Goal: Download file/media

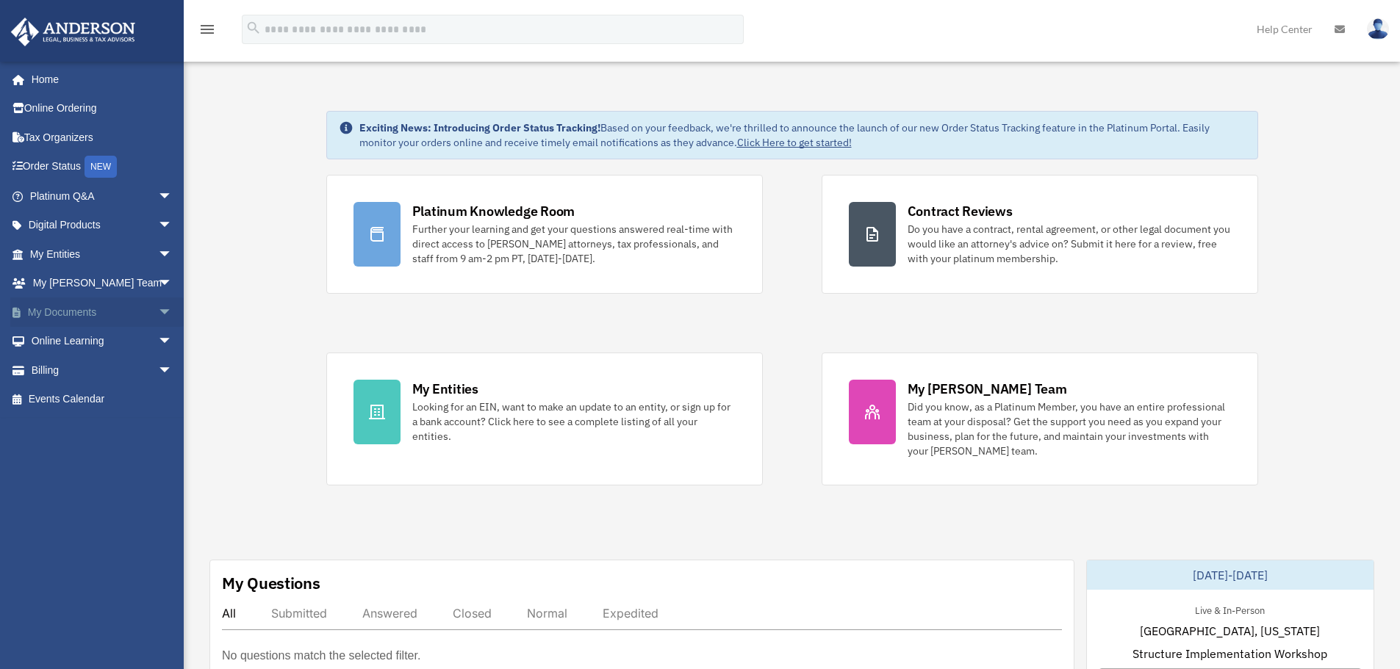
click at [158, 314] on span "arrow_drop_down" at bounding box center [172, 313] width 29 height 30
click at [60, 340] on link "Box" at bounding box center [108, 341] width 174 height 29
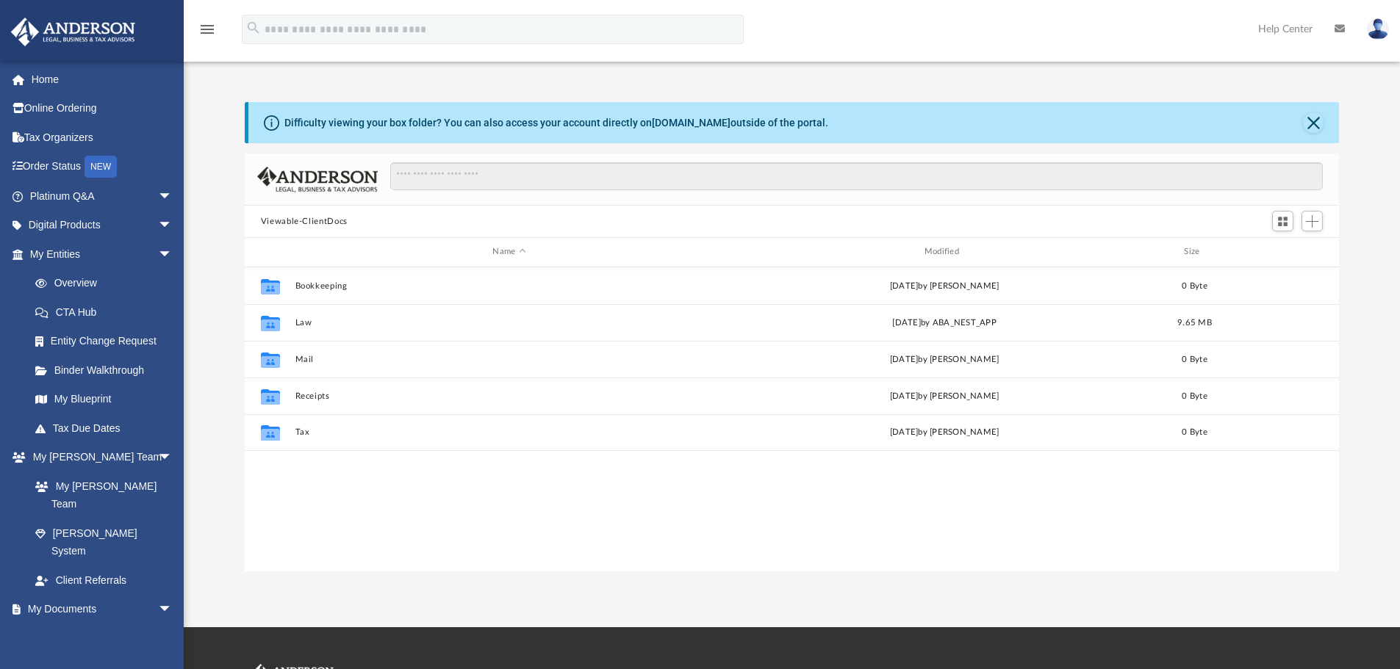
scroll to position [323, 1083]
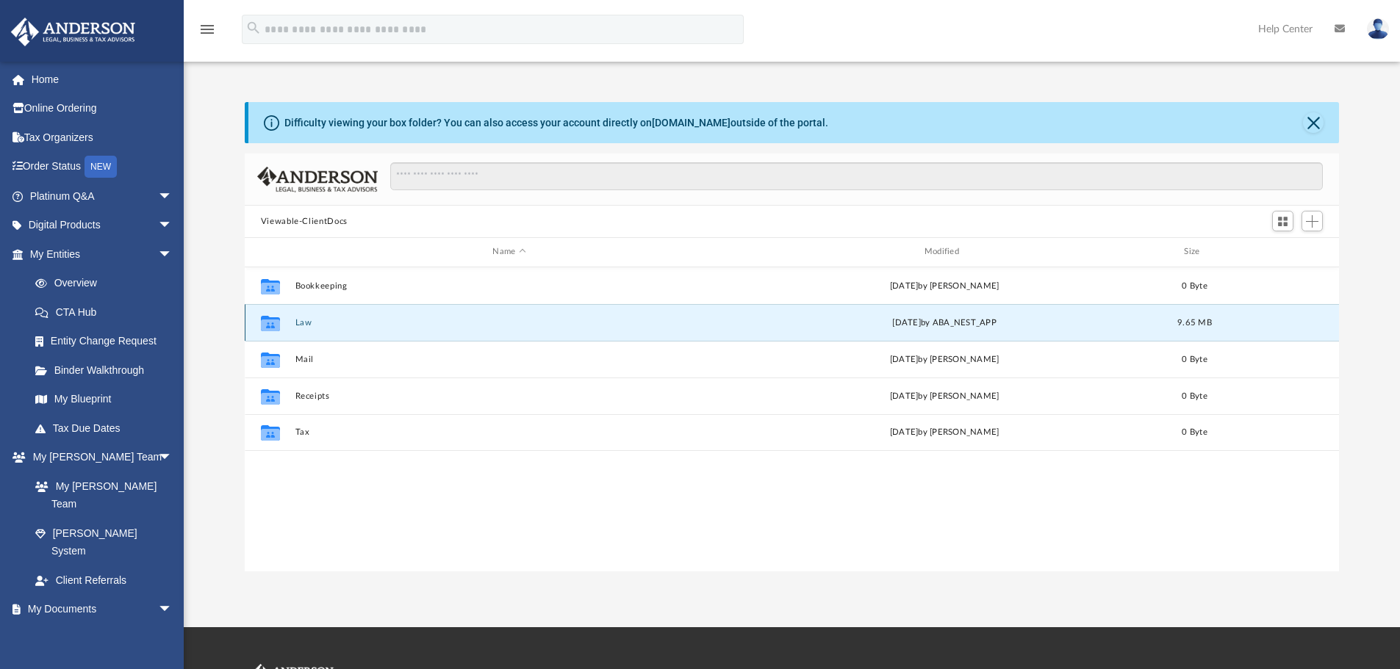
click at [303, 326] on button "Law" at bounding box center [509, 323] width 428 height 10
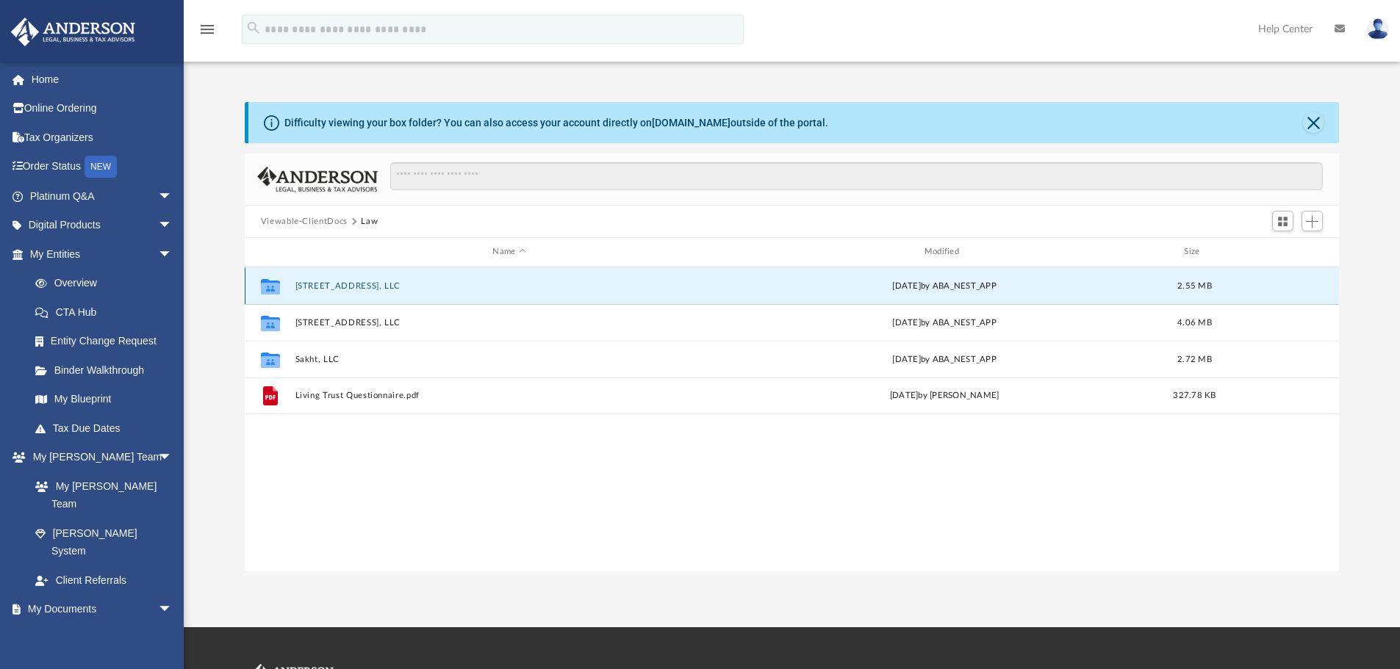
click at [340, 287] on button "[STREET_ADDRESS], LLC" at bounding box center [509, 286] width 428 height 10
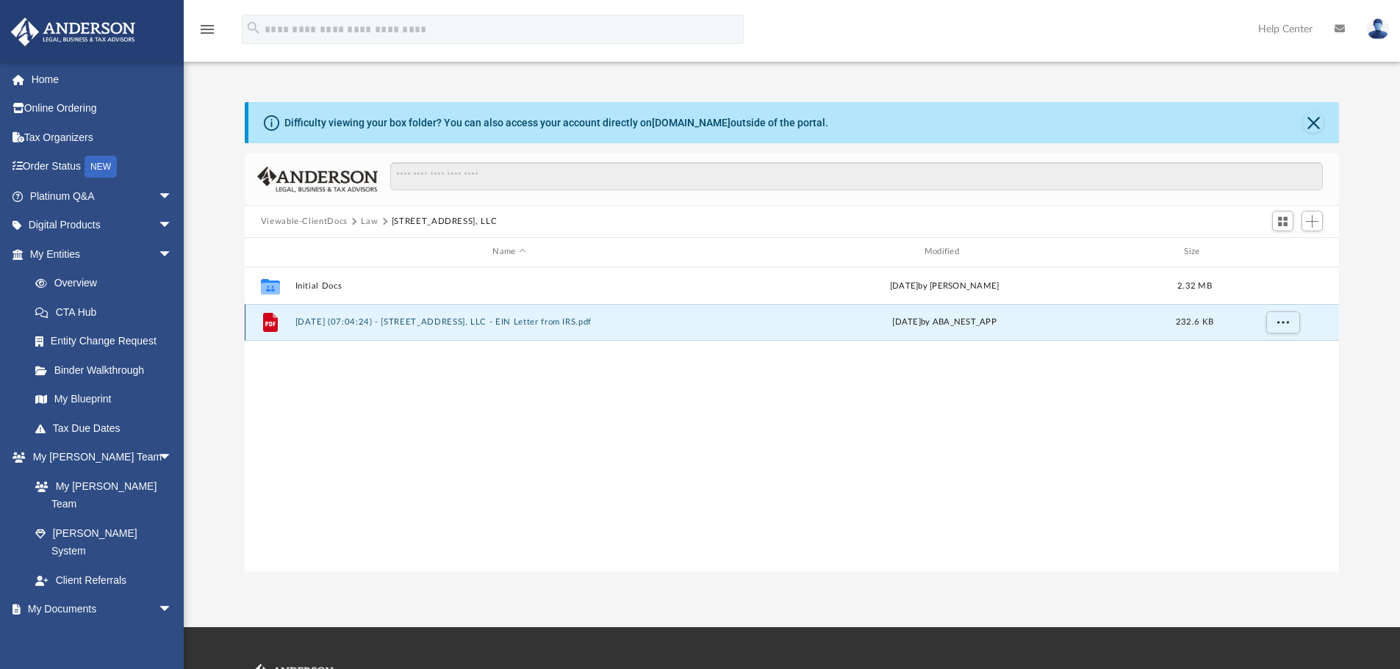
click at [379, 325] on button "[DATE] (07:04:24) - [STREET_ADDRESS], LLC - EIN Letter from IRS.pdf" at bounding box center [509, 322] width 428 height 10
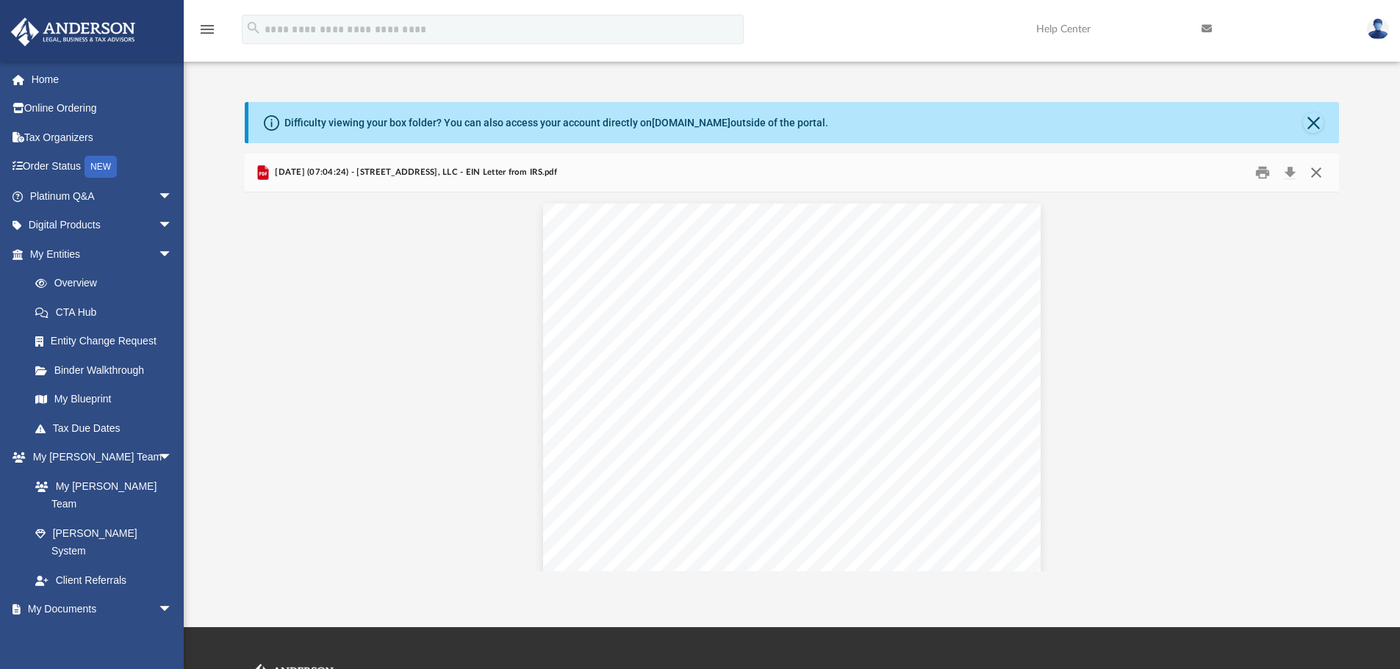
click at [1316, 175] on button "Close" at bounding box center [1316, 173] width 26 height 23
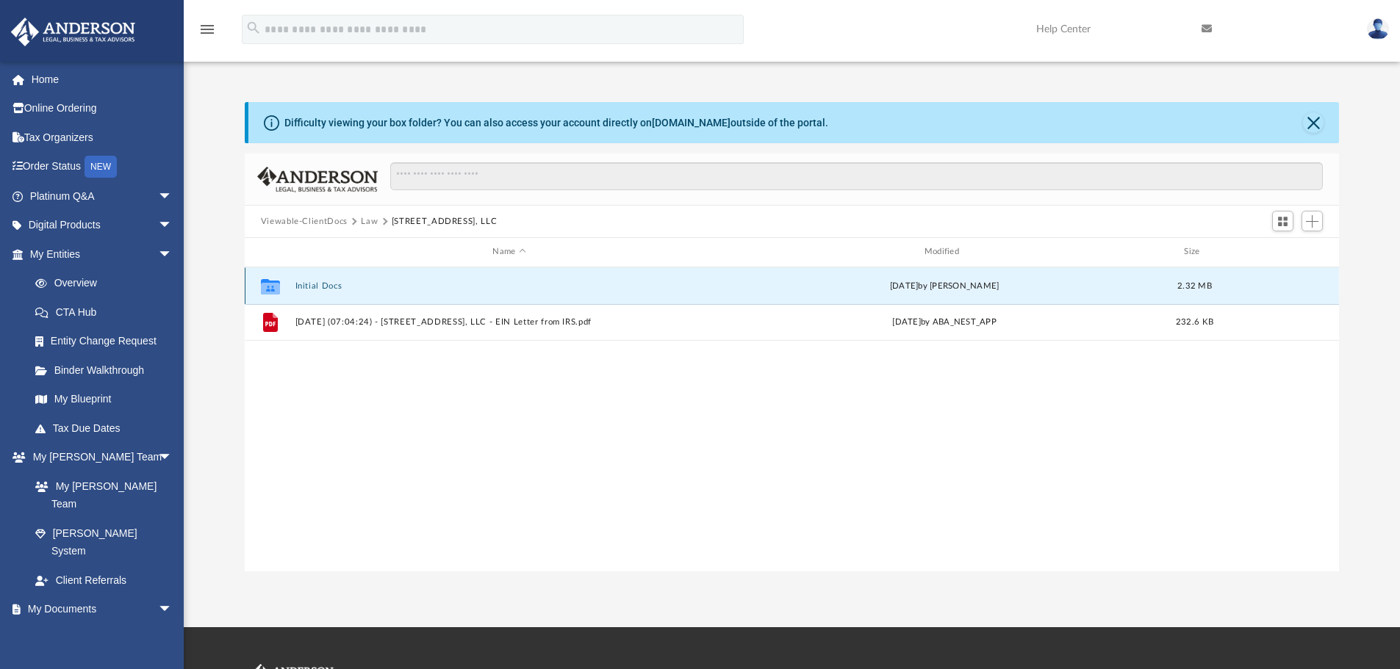
click at [317, 288] on button "Initial Docs" at bounding box center [509, 286] width 428 height 10
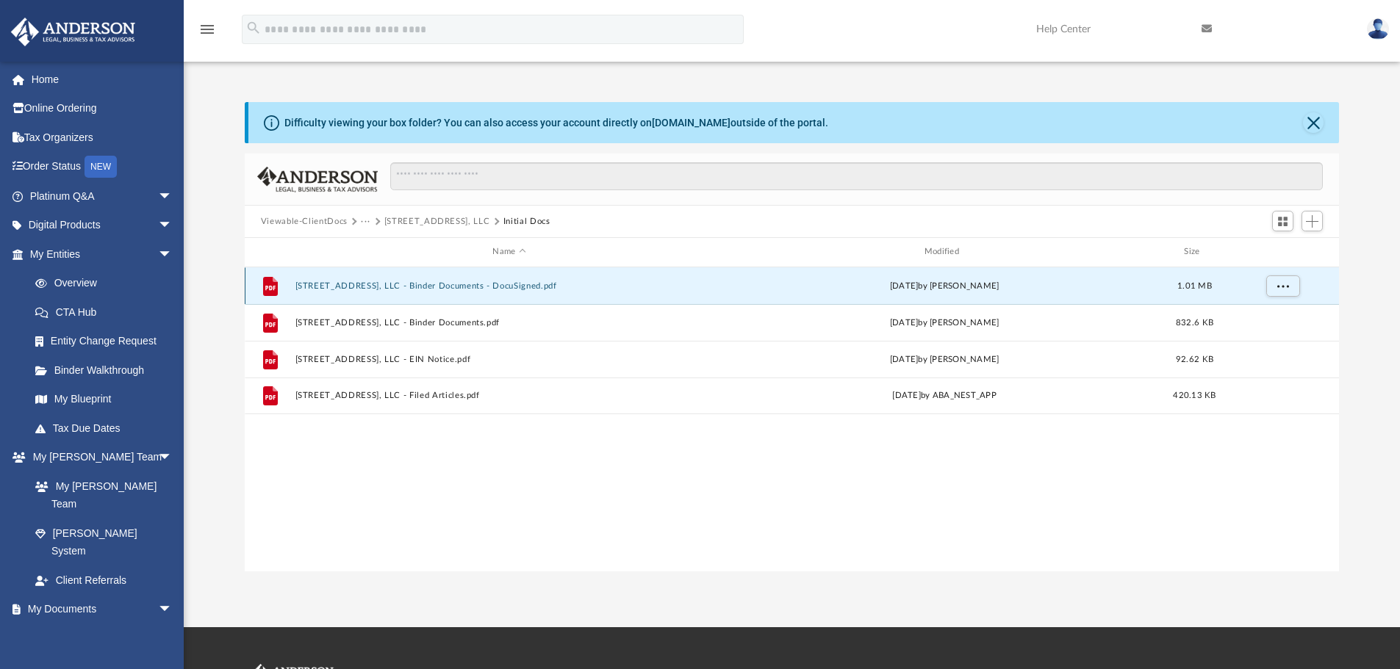
click at [396, 285] on button "[STREET_ADDRESS], LLC - Binder Documents - DocuSigned.pdf" at bounding box center [509, 286] width 428 height 10
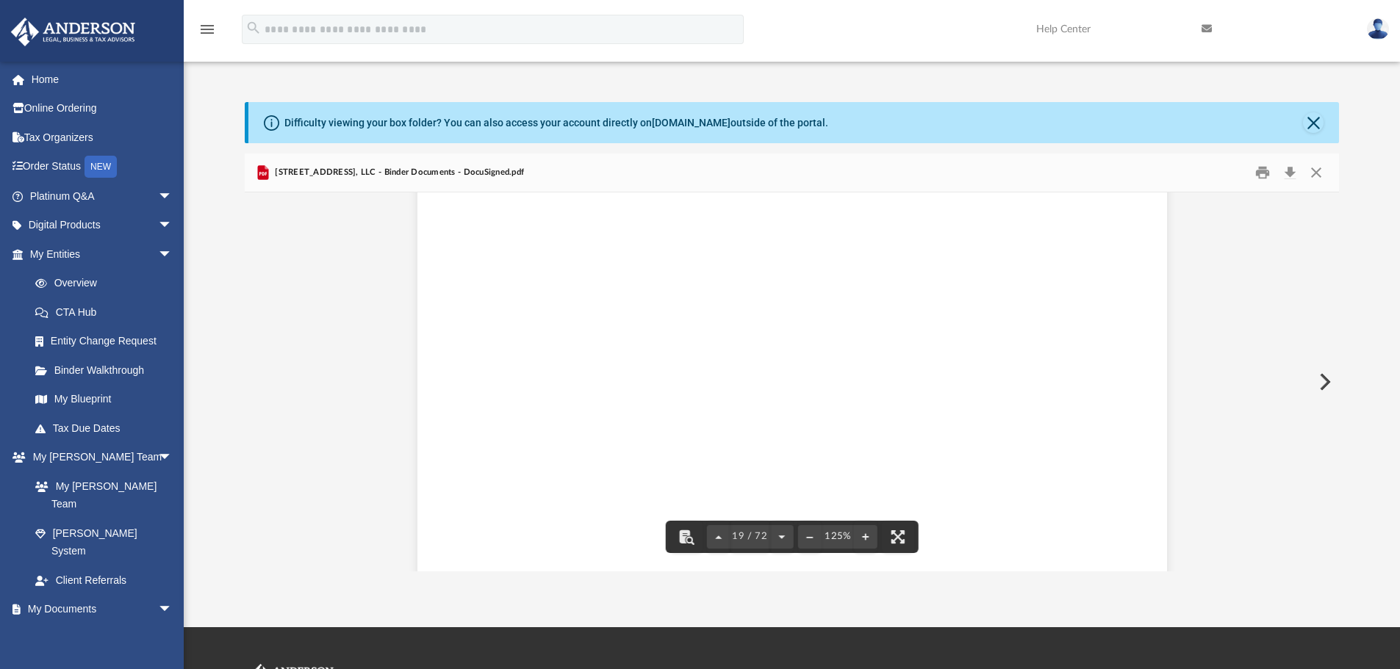
scroll to position [18287, 0]
click at [1319, 168] on button "Close" at bounding box center [1316, 173] width 26 height 23
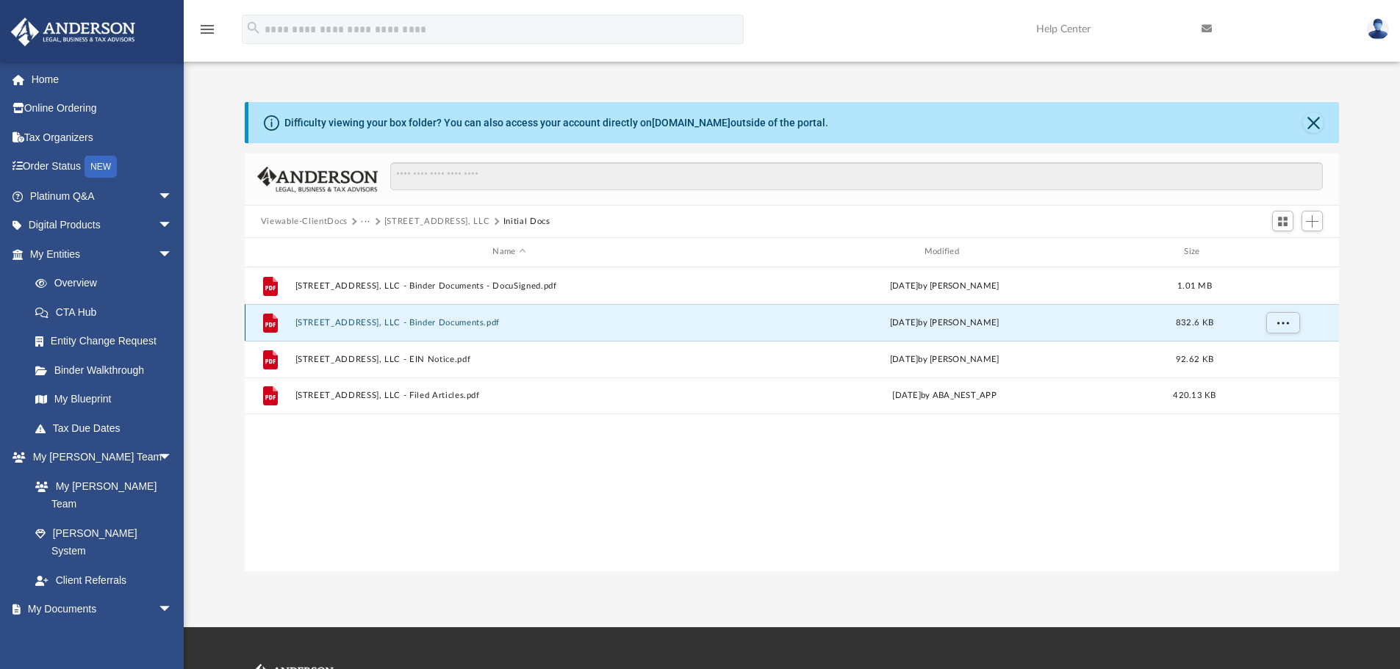
click at [358, 324] on button "[STREET_ADDRESS], LLC - Binder Documents.pdf" at bounding box center [509, 323] width 428 height 10
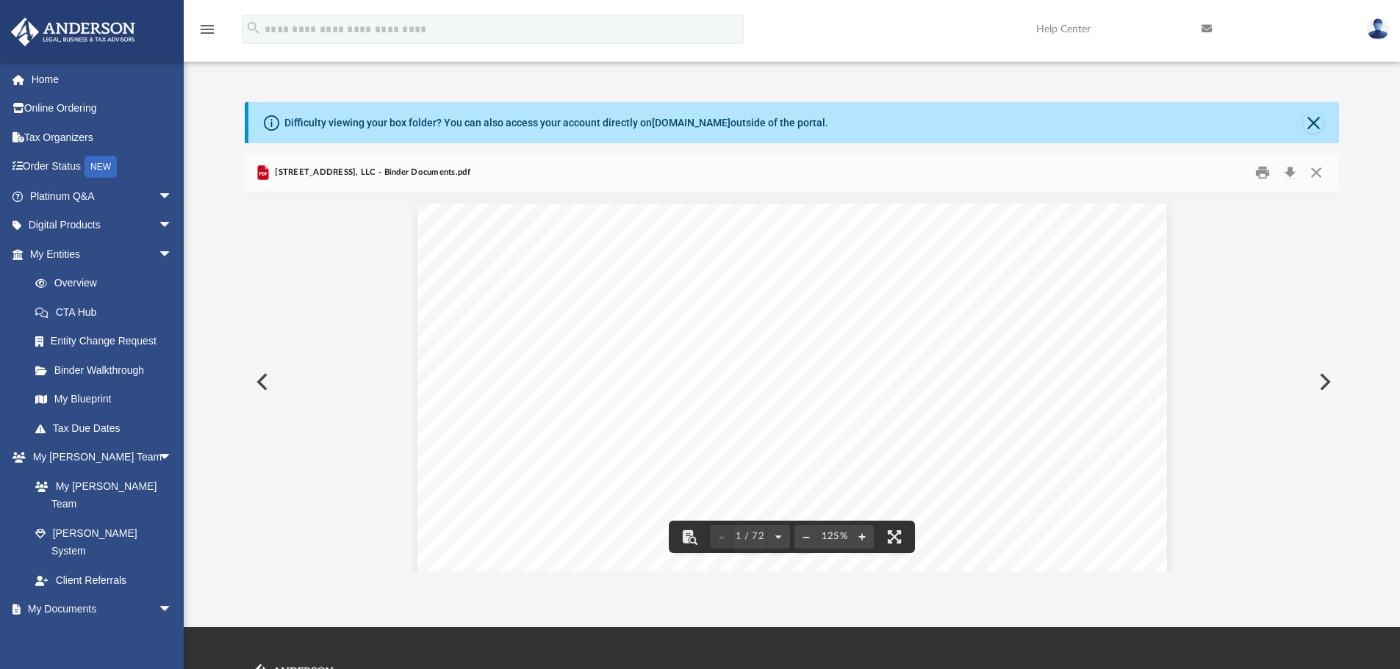
click at [1324, 385] on button "Preview" at bounding box center [1323, 382] width 32 height 41
click at [687, 312] on div "Page 1" at bounding box center [792, 392] width 486 height 376
click at [1324, 382] on button "Preview" at bounding box center [1323, 382] width 32 height 41
drag, startPoint x: 893, startPoint y: 354, endPoint x: 744, endPoint y: 352, distance: 148.5
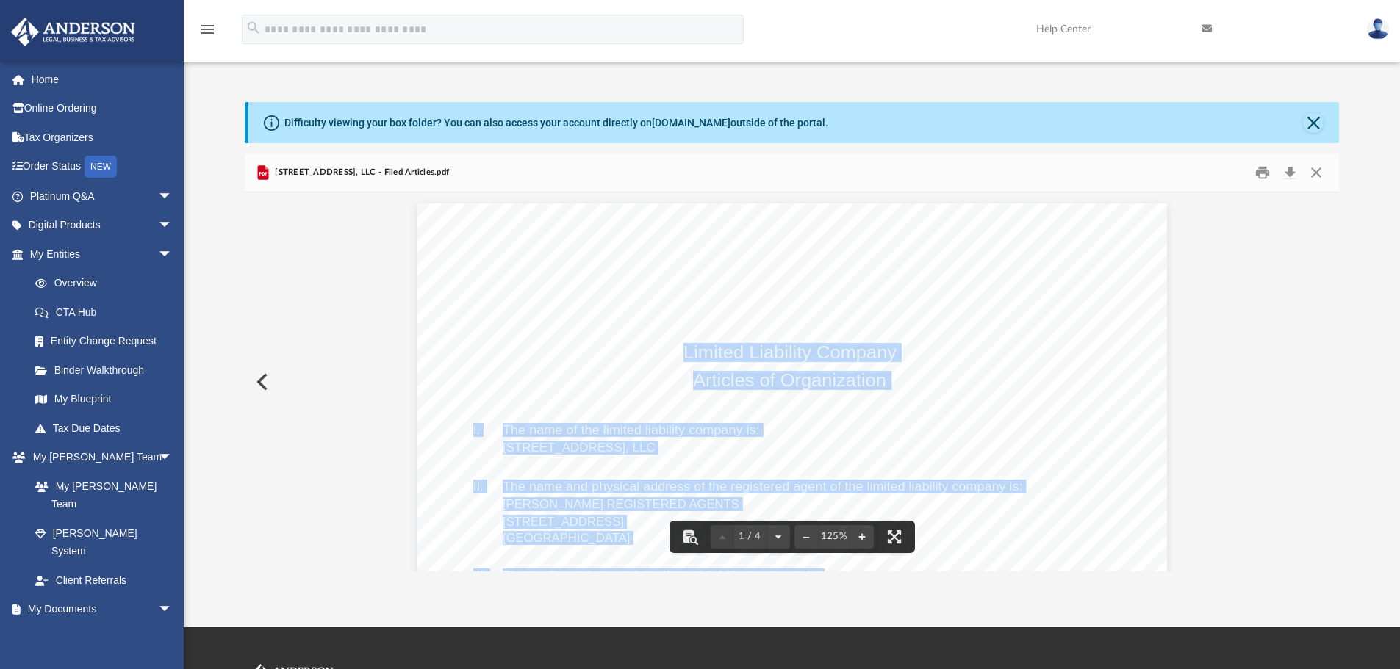
drag, startPoint x: 680, startPoint y: 351, endPoint x: 893, endPoint y: 356, distance: 213.2
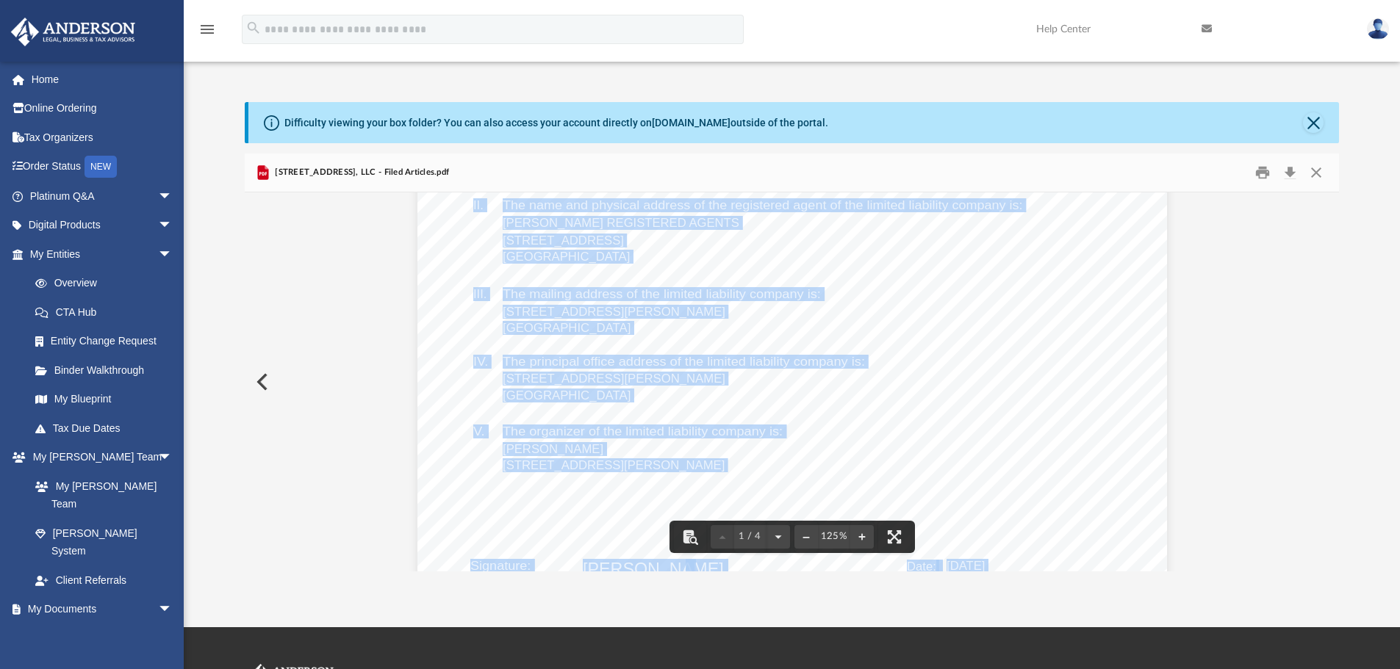
scroll to position [315, 0]
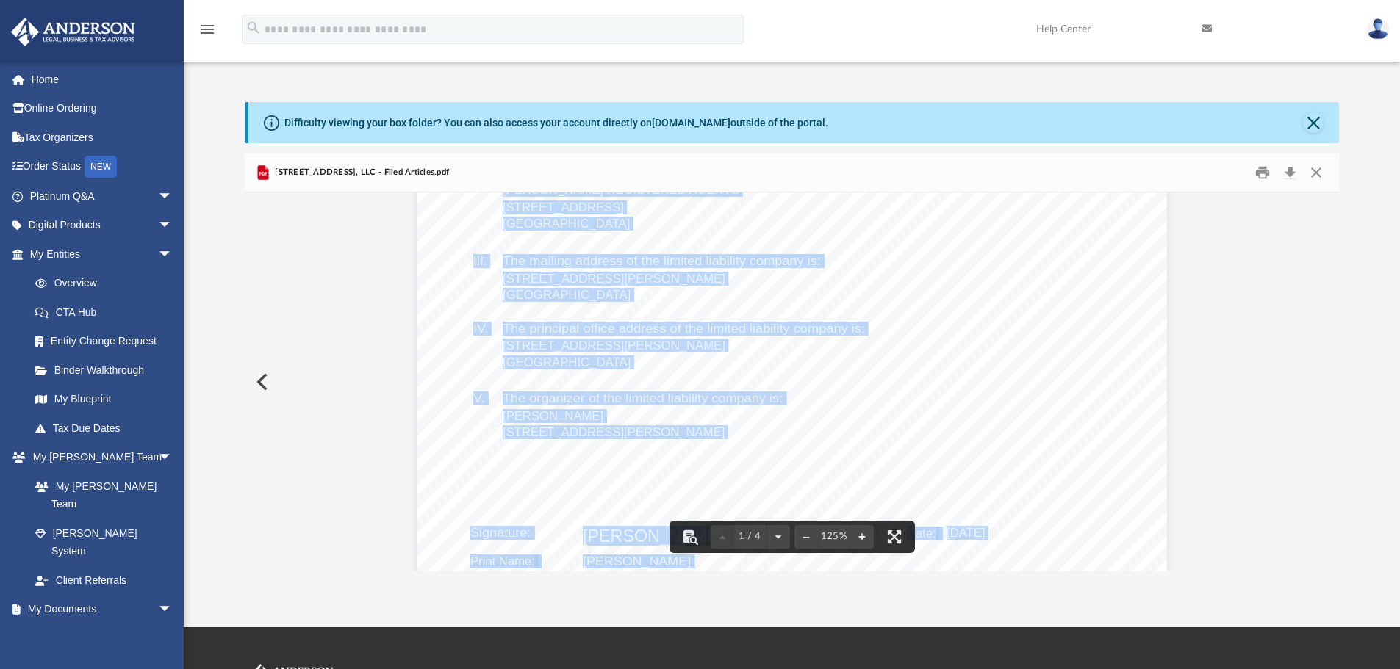
click at [1052, 287] on div "[US_STATE] Secretary of State [PERSON_NAME] [GEOGRAPHIC_DATA]-0020 Ph. [PHONE_N…" at bounding box center [792, 374] width 750 height 970
click at [1044, 288] on div "[US_STATE] Secretary of State [PERSON_NAME] [GEOGRAPHIC_DATA]-0020 Ph. [PHONE_N…" at bounding box center [792, 374] width 750 height 970
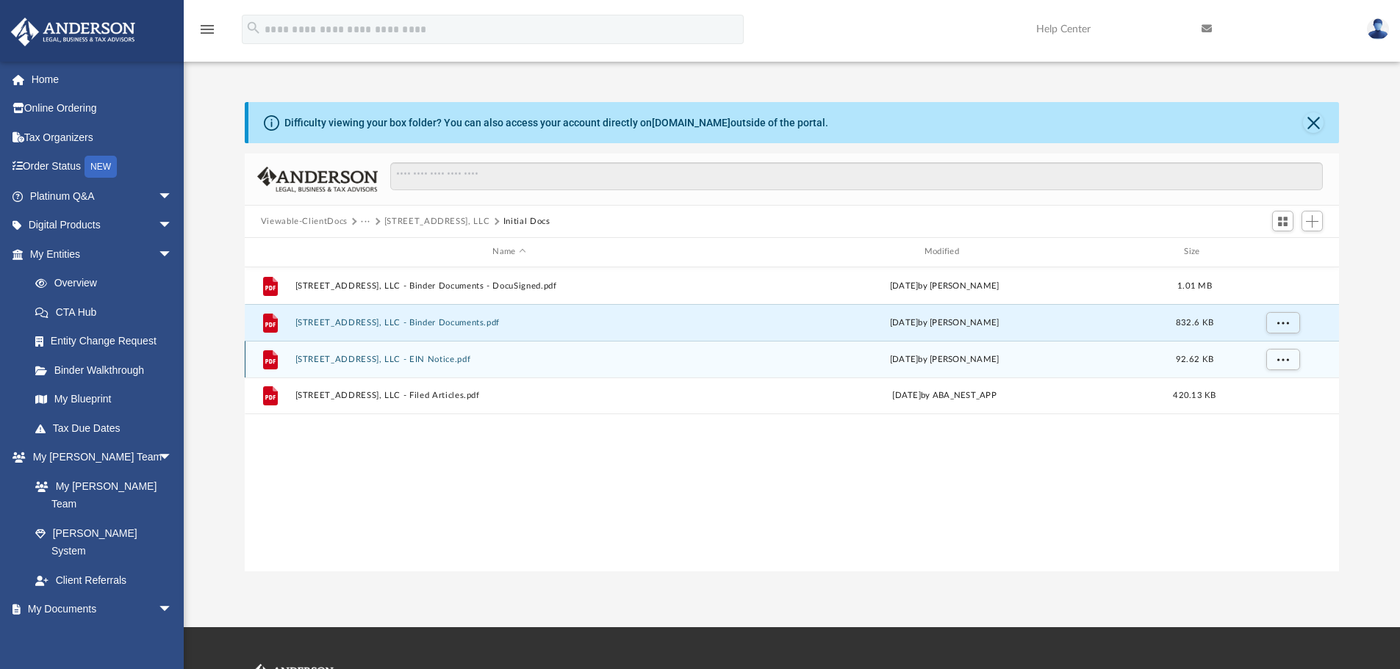
click at [337, 359] on button "[STREET_ADDRESS], LLC - EIN Notice.pdf" at bounding box center [509, 360] width 428 height 10
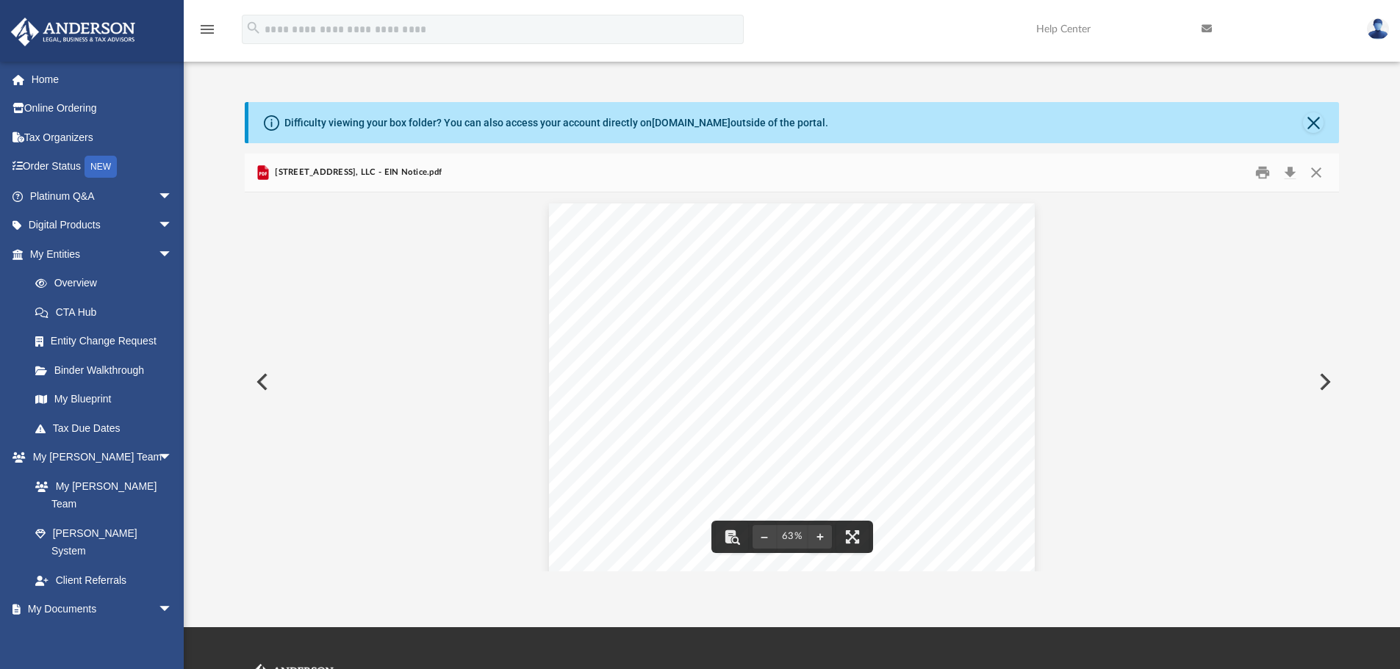
click at [1323, 379] on button "Preview" at bounding box center [1323, 382] width 32 height 41
click at [254, 382] on button "Preview" at bounding box center [261, 382] width 32 height 41
click at [706, 338] on div "Page 1" at bounding box center [792, 392] width 486 height 376
click at [264, 377] on button "Preview" at bounding box center [261, 382] width 32 height 41
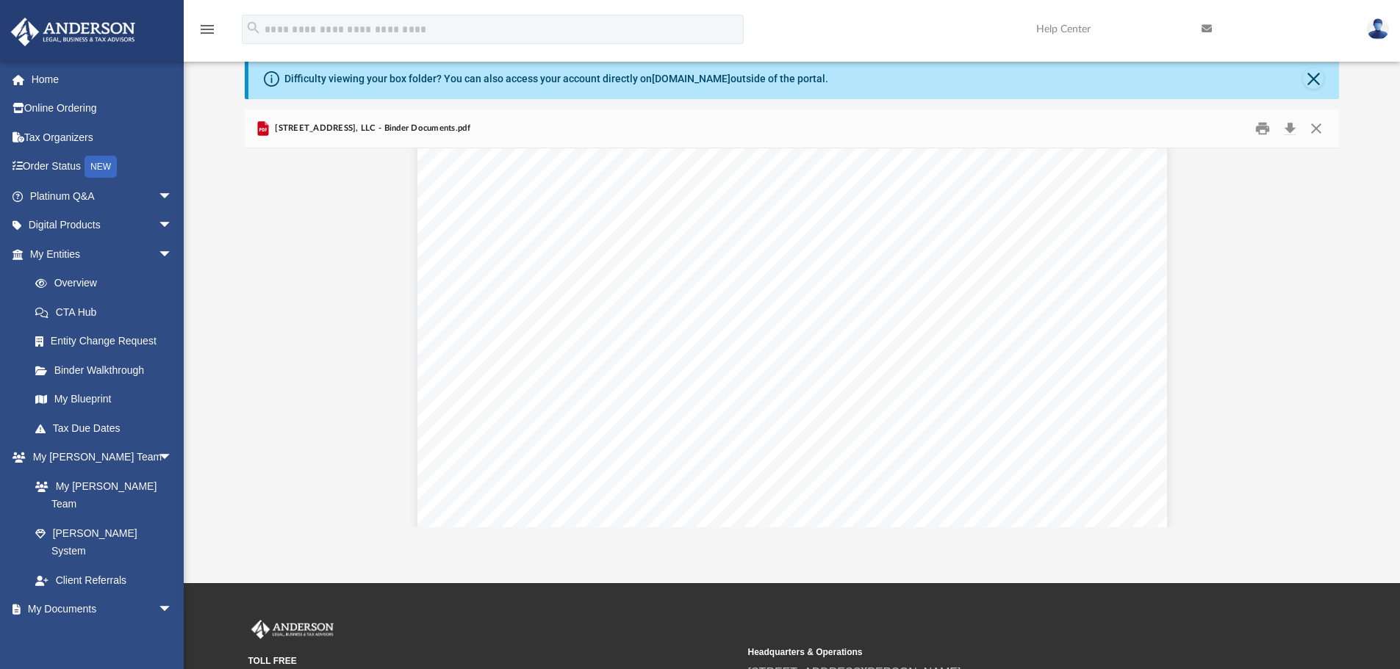
scroll to position [62629, 0]
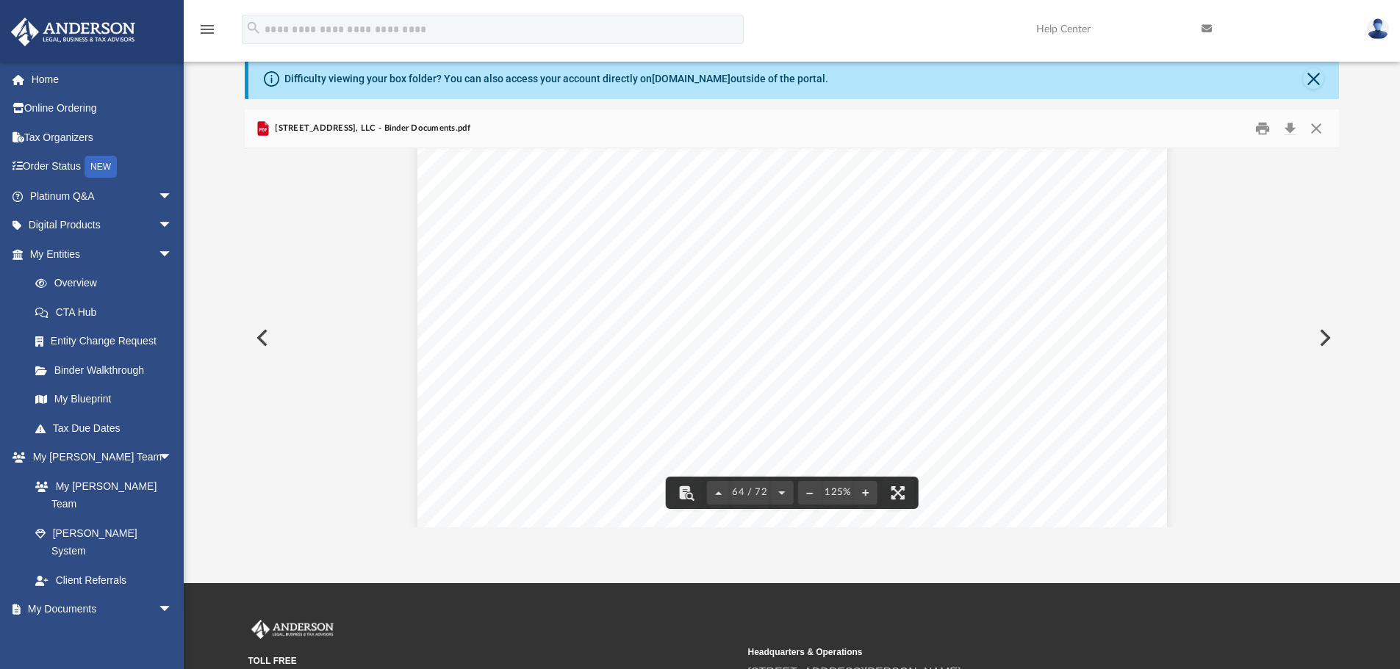
click at [265, 341] on button "Preview" at bounding box center [261, 337] width 32 height 41
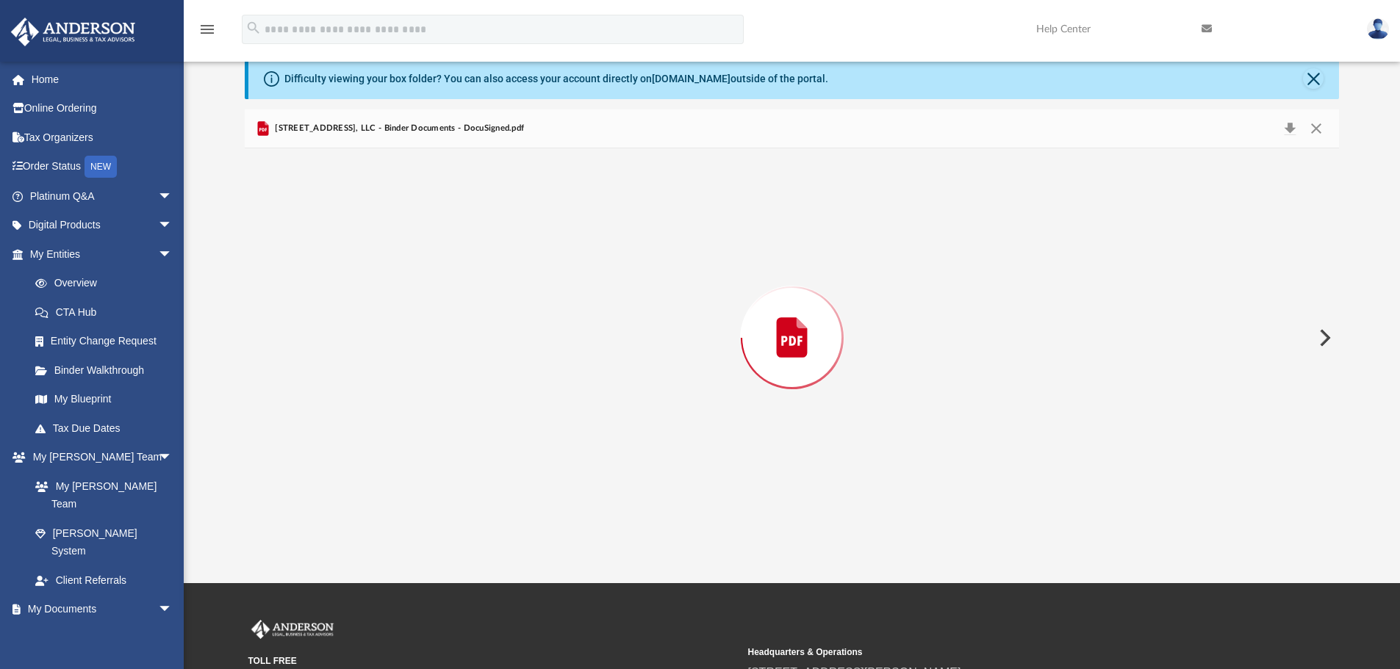
scroll to position [17858, 0]
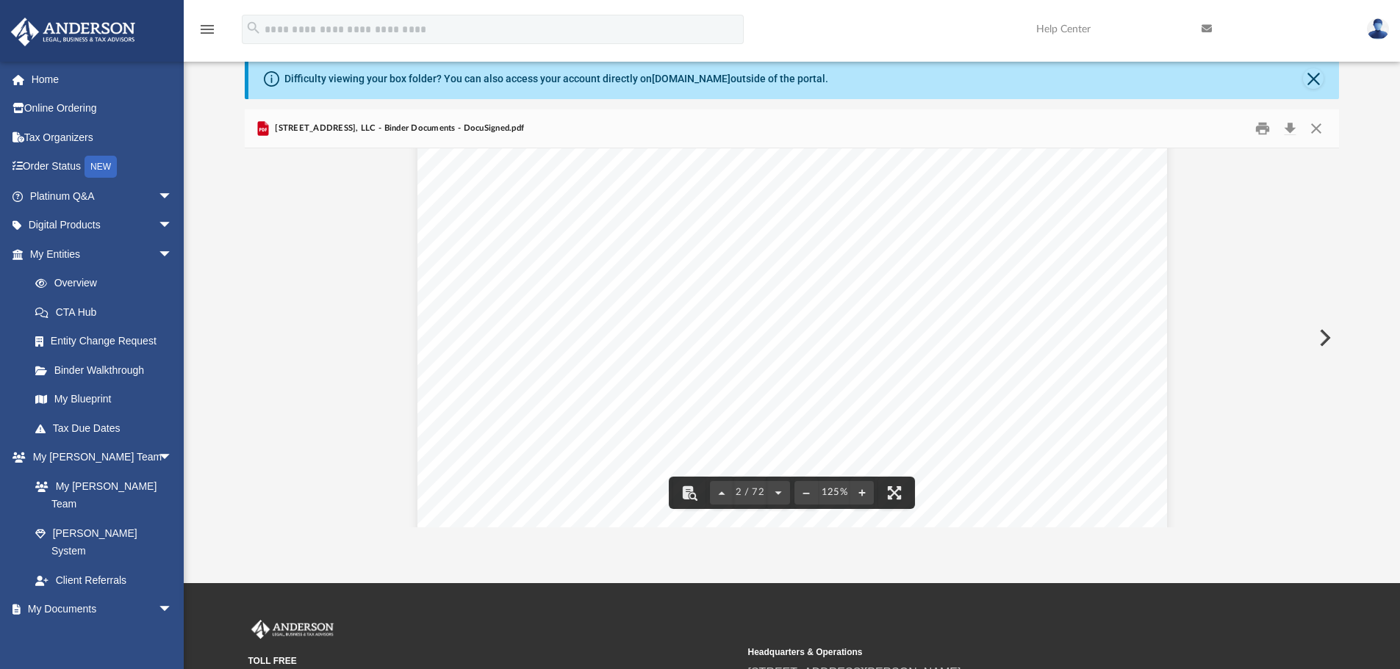
scroll to position [0, 0]
click at [1323, 132] on button "Close" at bounding box center [1316, 129] width 26 height 23
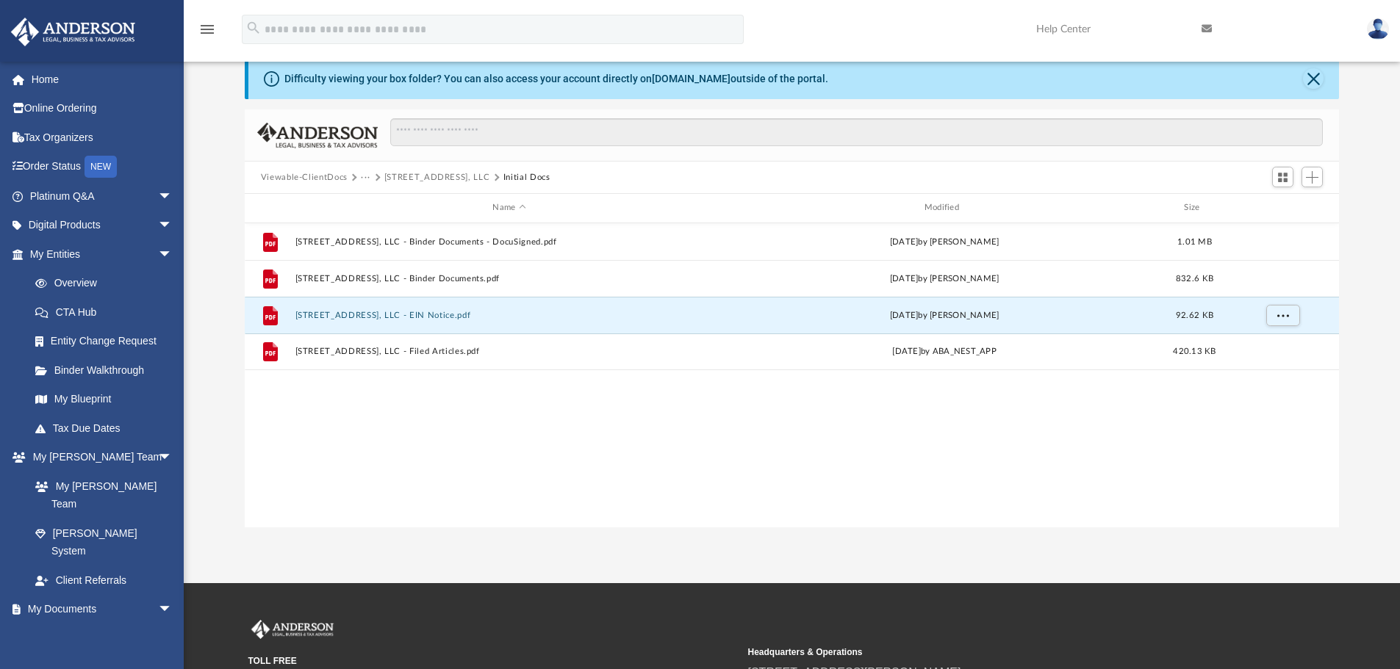
click at [434, 178] on button "[STREET_ADDRESS], LLC" at bounding box center [437, 177] width 106 height 13
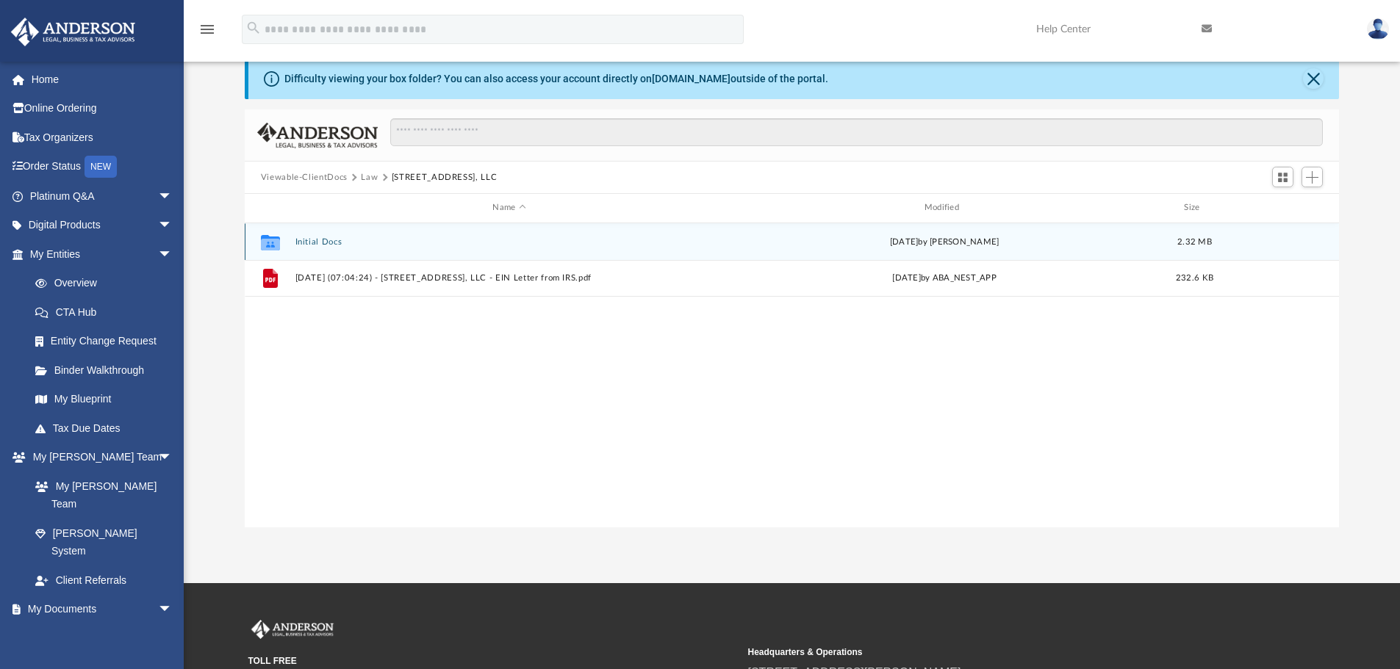
click at [318, 240] on button "Initial Docs" at bounding box center [509, 242] width 428 height 10
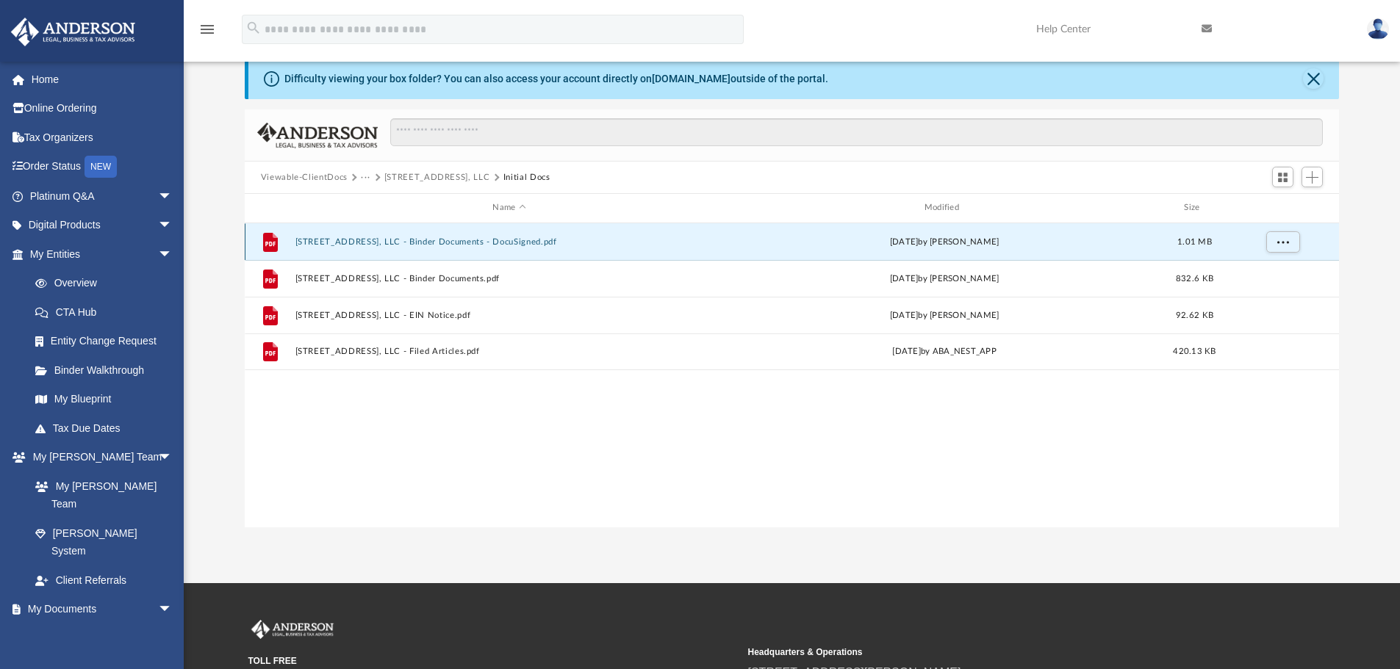
click at [362, 240] on button "[STREET_ADDRESS], LLC - Binder Documents - DocuSigned.pdf" at bounding box center [509, 242] width 428 height 10
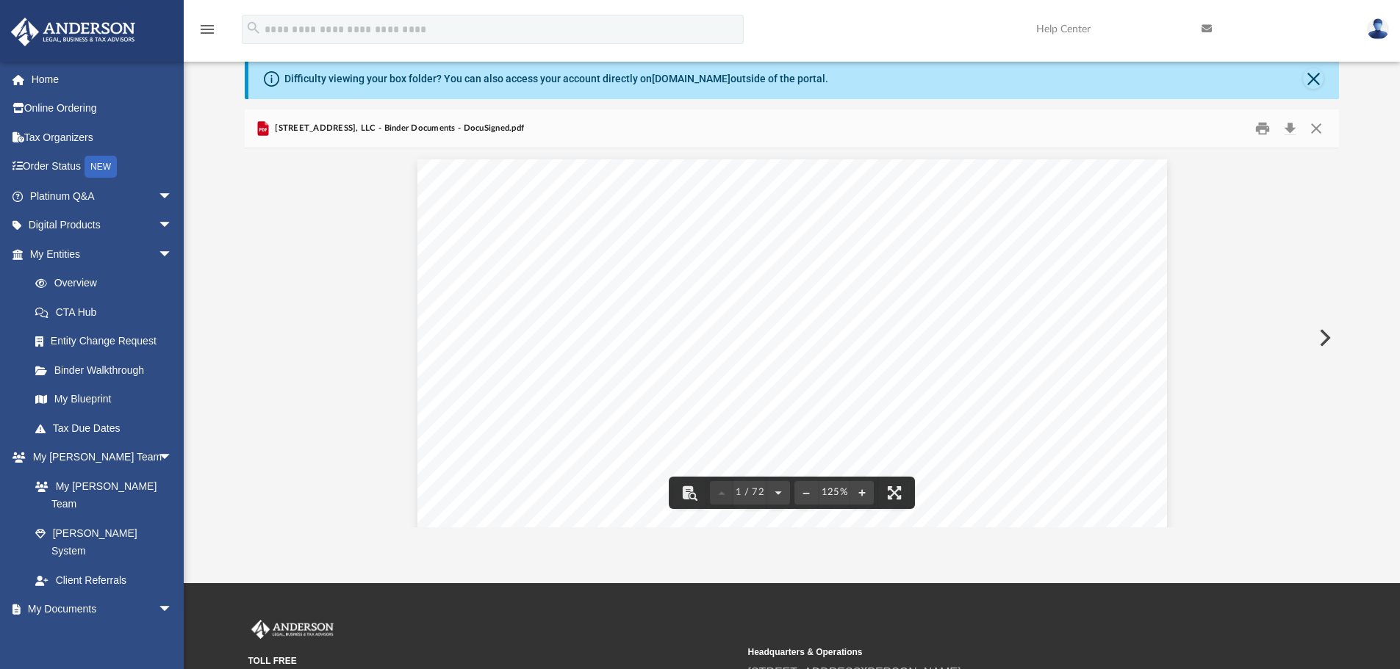
click at [1323, 337] on button "Preview" at bounding box center [1323, 337] width 32 height 41
click at [1324, 337] on button "Preview" at bounding box center [1323, 337] width 32 height 41
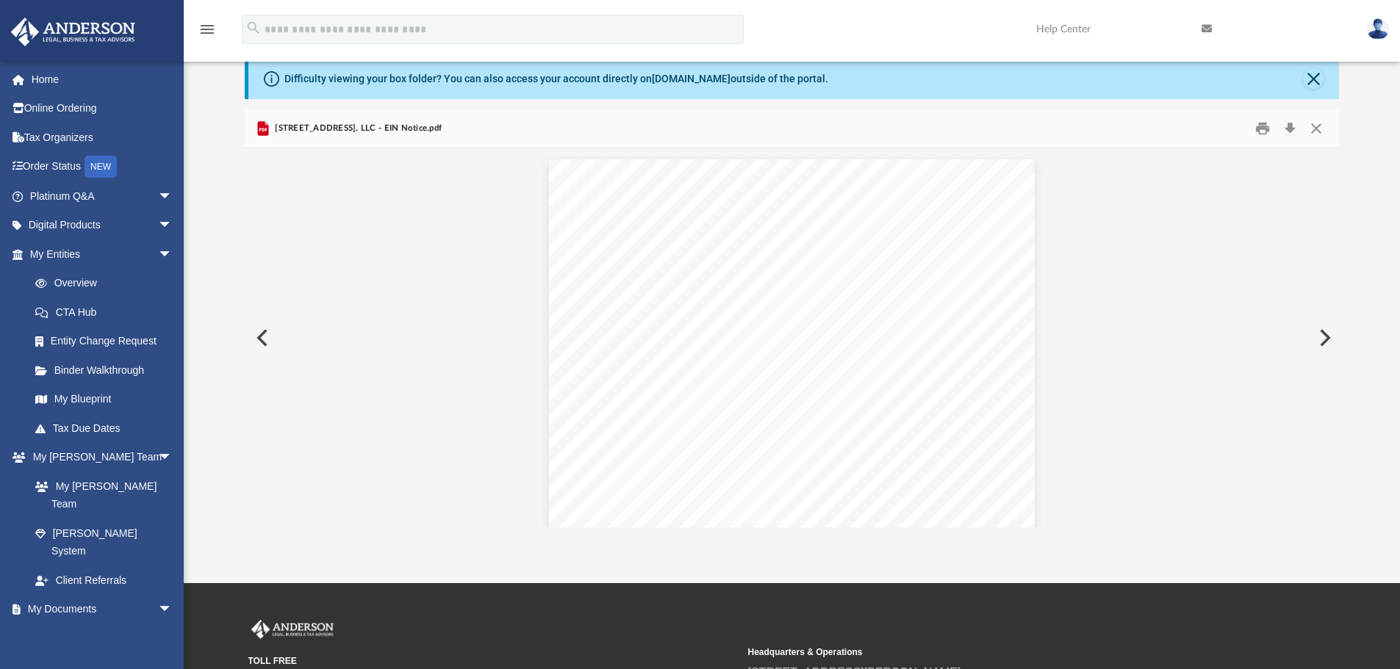
click at [1324, 337] on button "Preview" at bounding box center [1323, 337] width 32 height 41
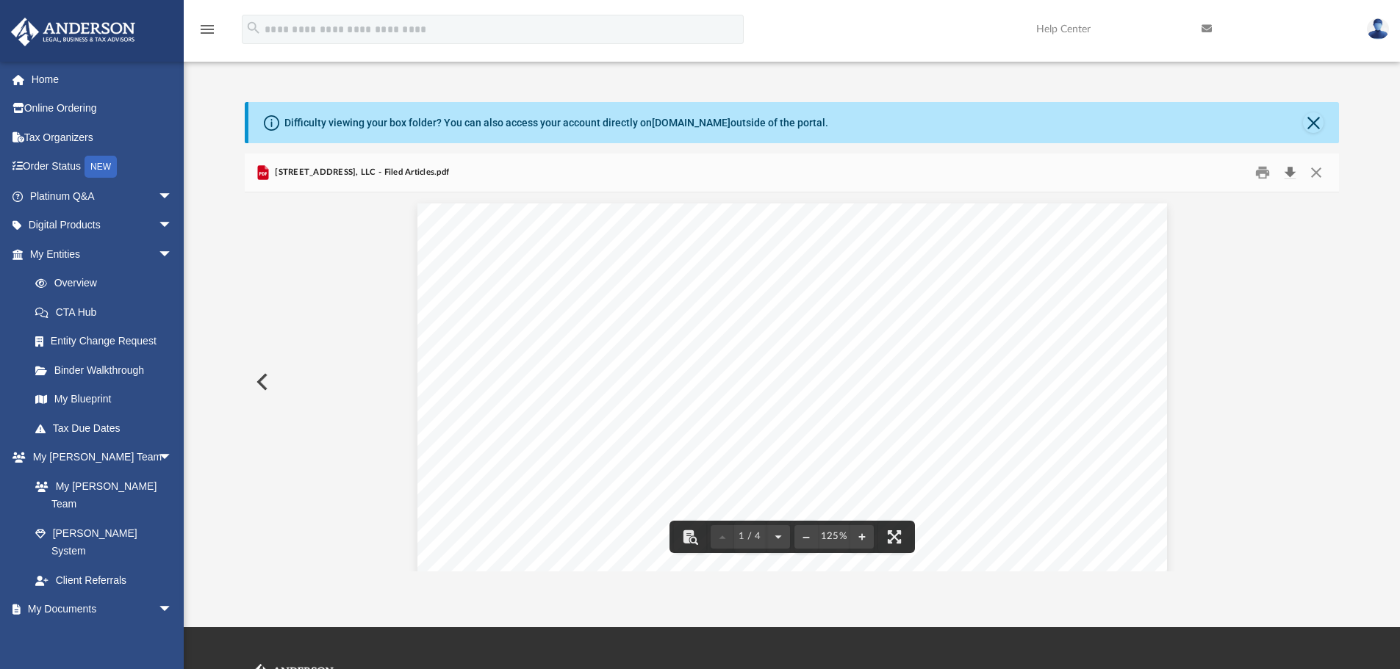
click at [1291, 171] on button "Download" at bounding box center [1290, 173] width 26 height 23
click at [263, 380] on button "Preview" at bounding box center [261, 382] width 32 height 41
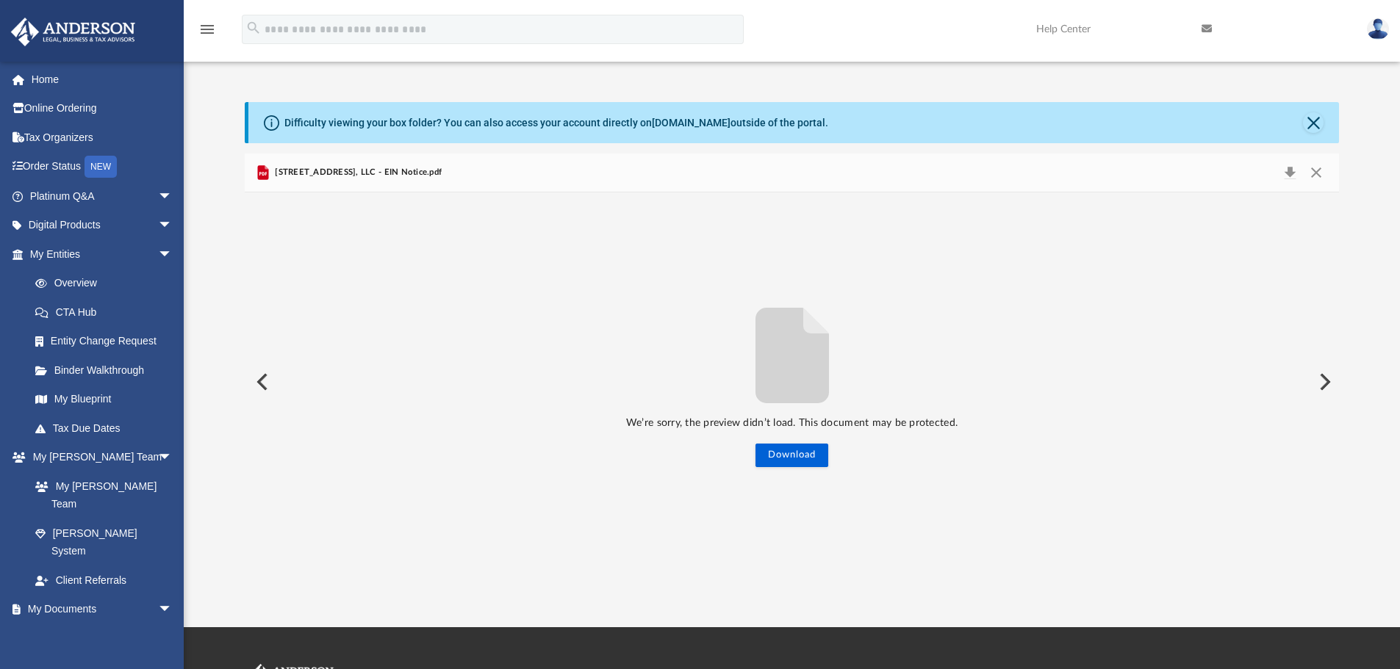
click at [263, 380] on button "Preview" at bounding box center [261, 382] width 32 height 41
click at [1327, 381] on button "Preview" at bounding box center [1323, 382] width 32 height 41
click at [1320, 171] on button "Close" at bounding box center [1316, 172] width 26 height 21
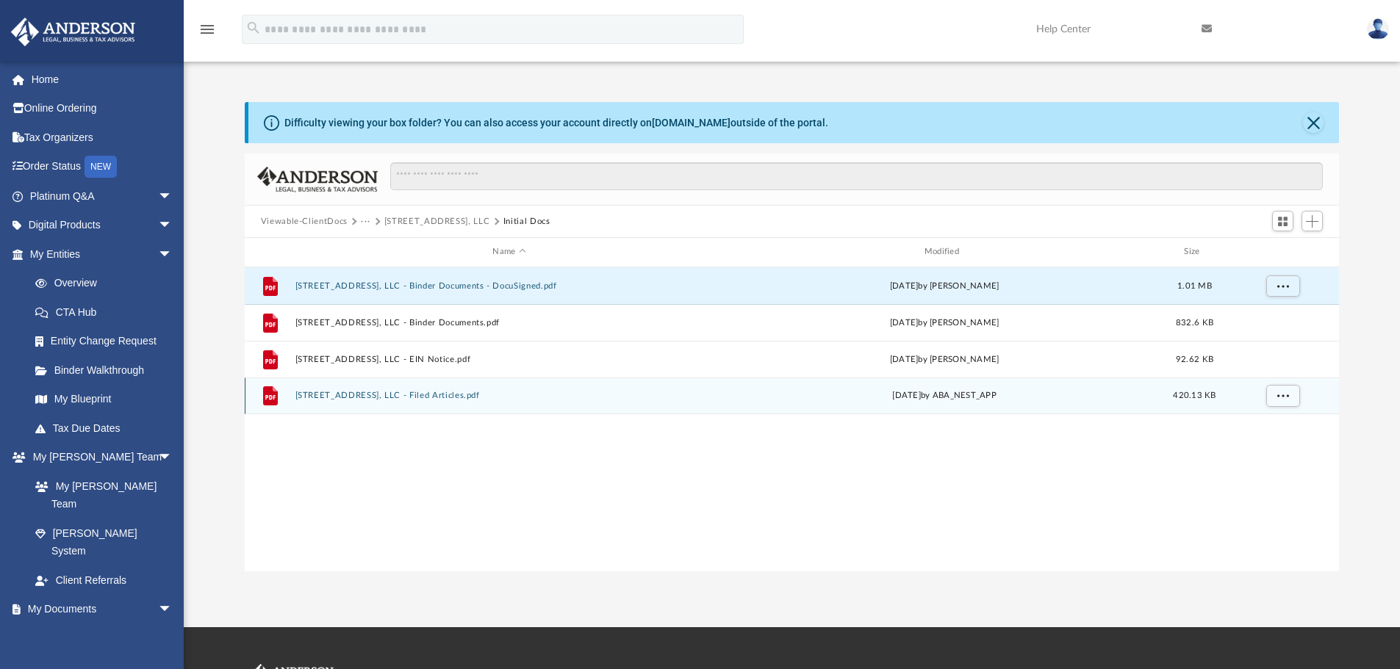
click at [357, 392] on button "[STREET_ADDRESS], LLC - Filed Articles.pdf" at bounding box center [509, 396] width 428 height 10
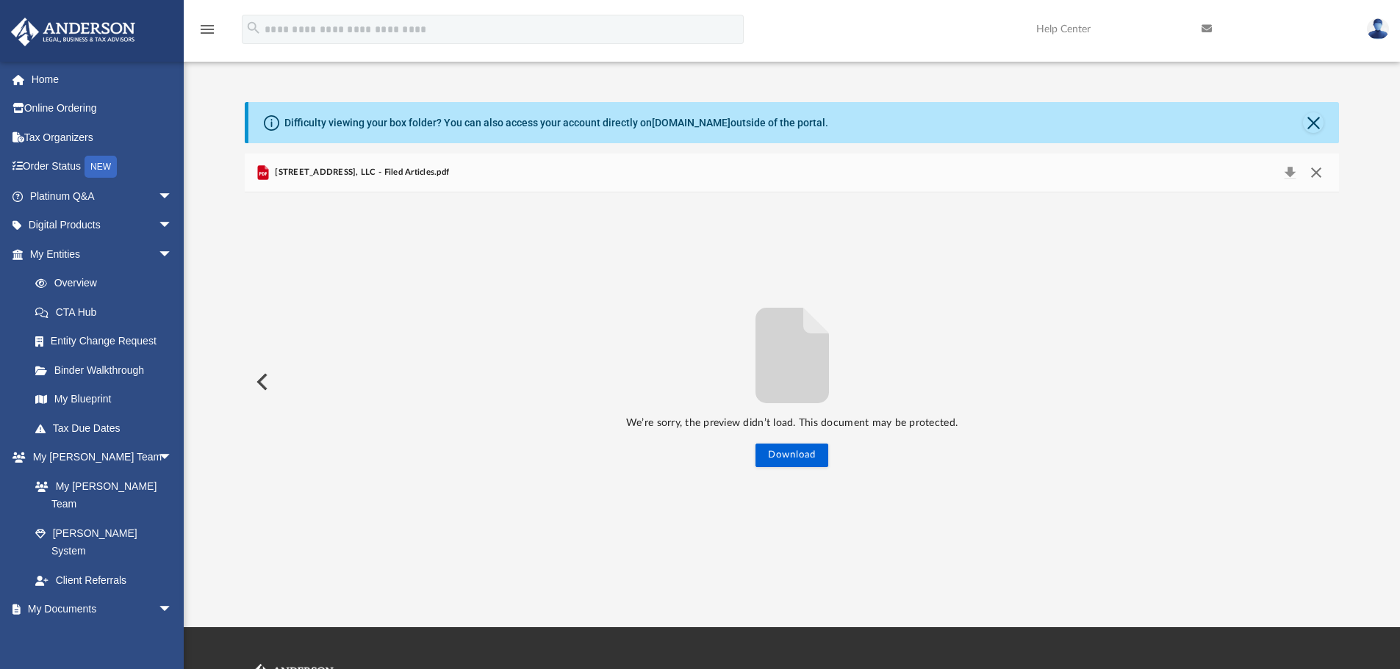
click at [1315, 172] on button "Close" at bounding box center [1316, 172] width 26 height 21
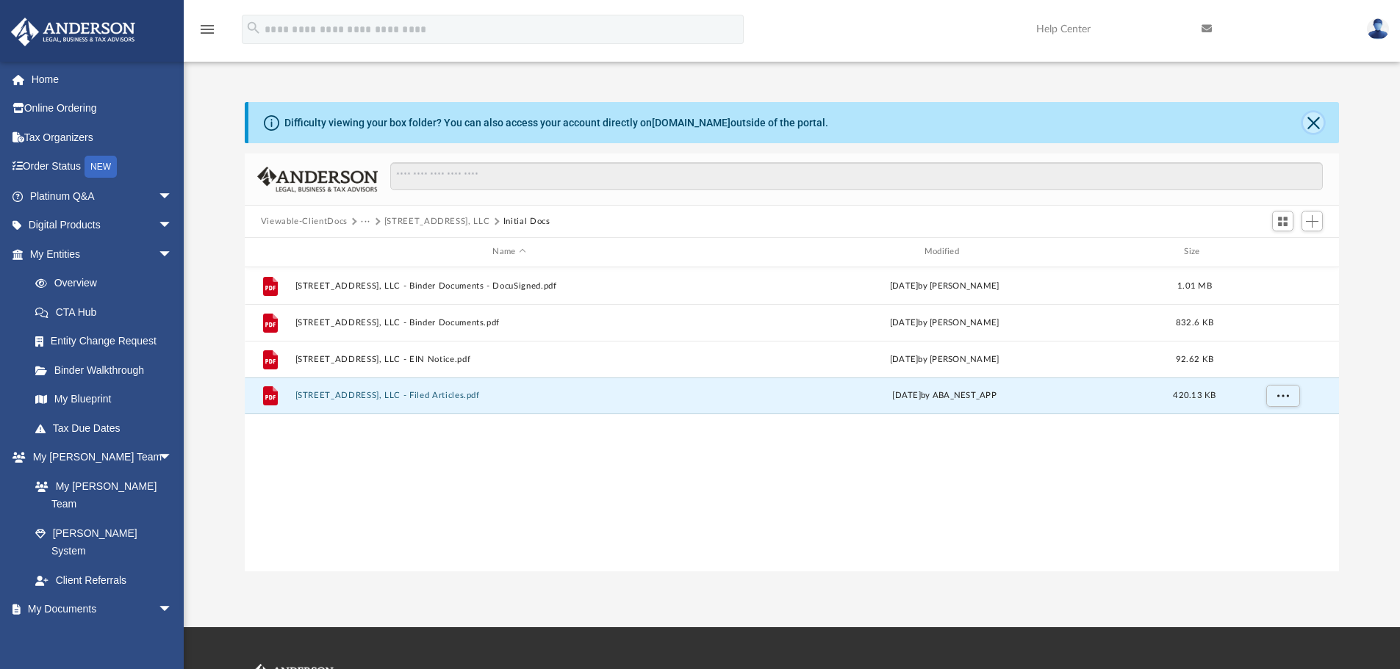
click at [1316, 123] on button "Close" at bounding box center [1313, 122] width 21 height 21
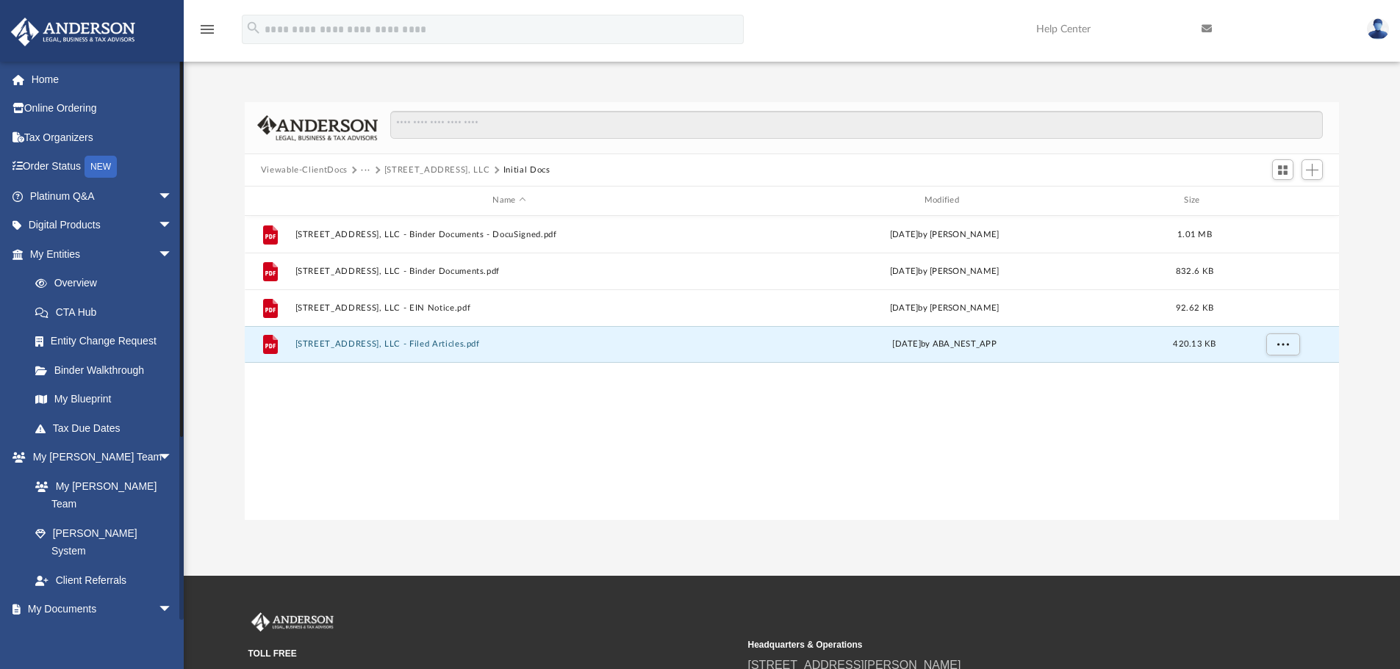
click at [51, 634] on span at bounding box center [48, 639] width 10 height 10
click at [409, 170] on button "[STREET_ADDRESS], LLC" at bounding box center [437, 170] width 106 height 13
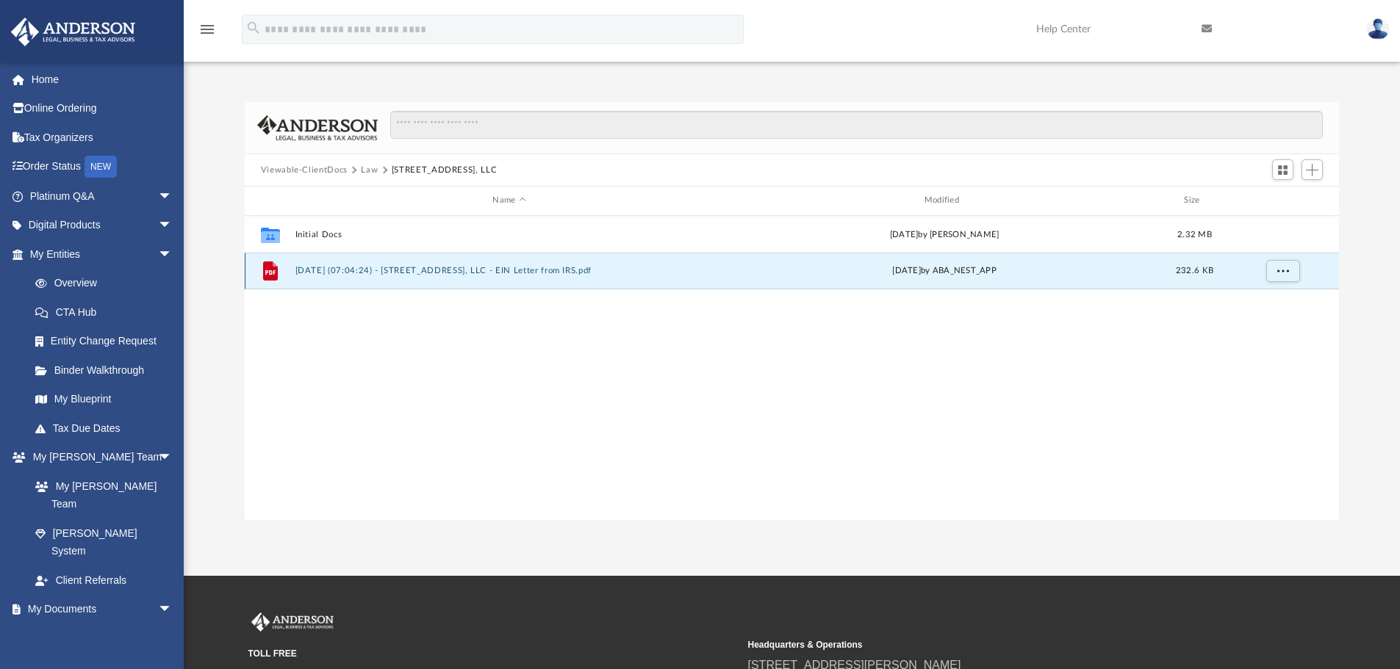
click at [361, 271] on button "[DATE] (07:04:24) - [STREET_ADDRESS], LLC - EIN Letter from IRS.pdf" at bounding box center [509, 271] width 428 height 10
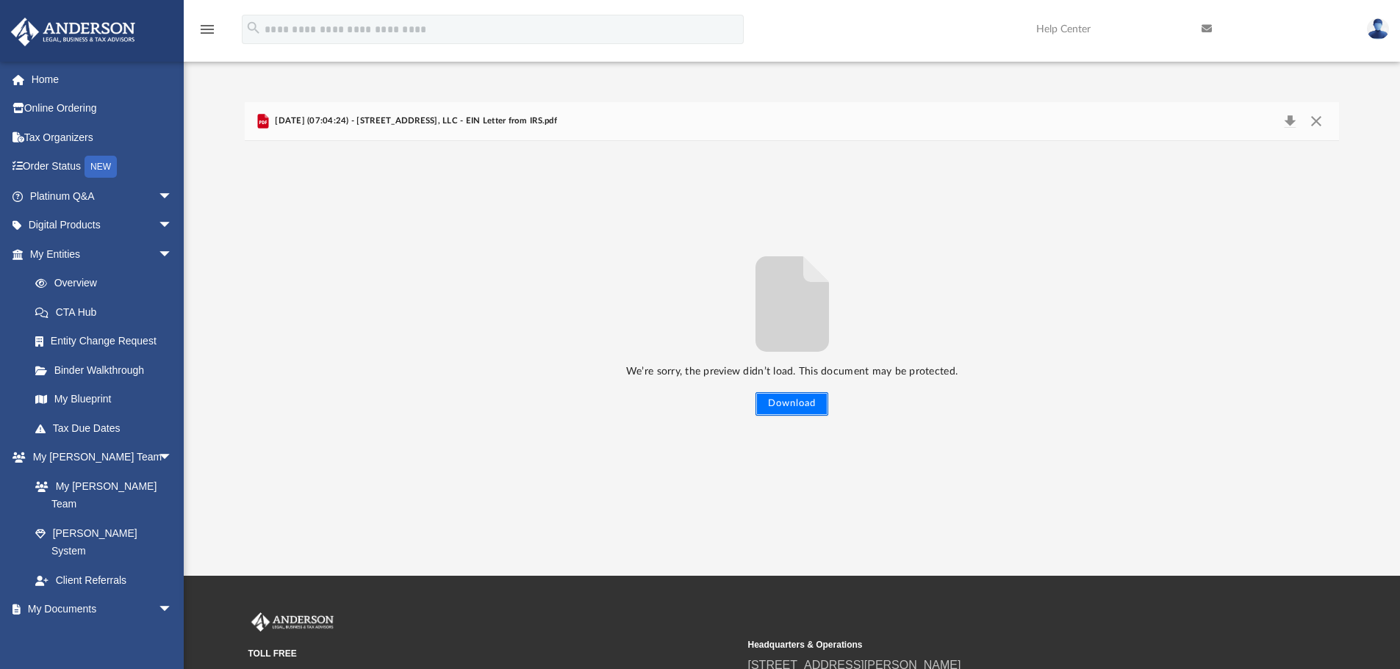
click at [803, 400] on button "Download" at bounding box center [791, 404] width 73 height 24
click at [67, 624] on link "Box" at bounding box center [108, 638] width 174 height 29
